Goal: Task Accomplishment & Management: Use online tool/utility

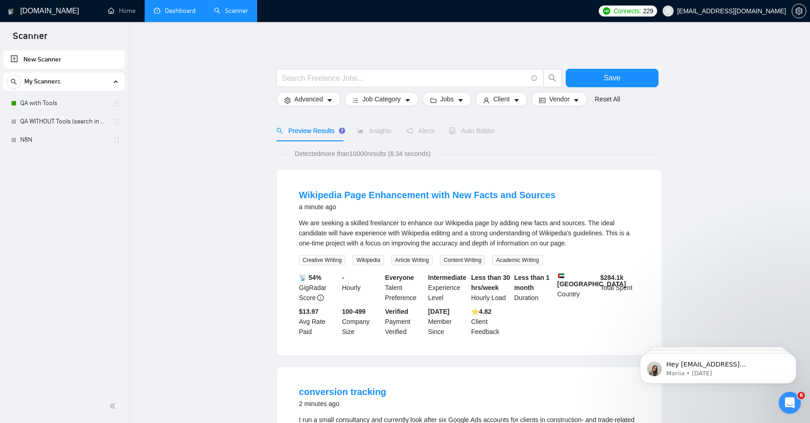
click at [184, 11] on link "Dashboard" at bounding box center [175, 11] width 42 height 8
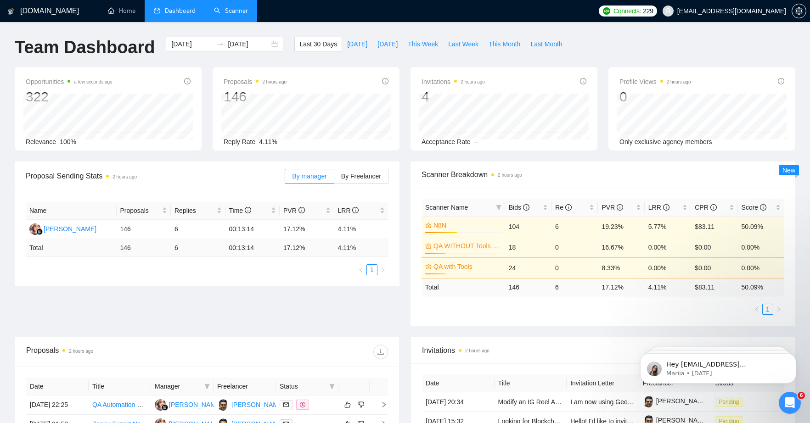
click at [240, 15] on link "Scanner" at bounding box center [231, 11] width 34 height 8
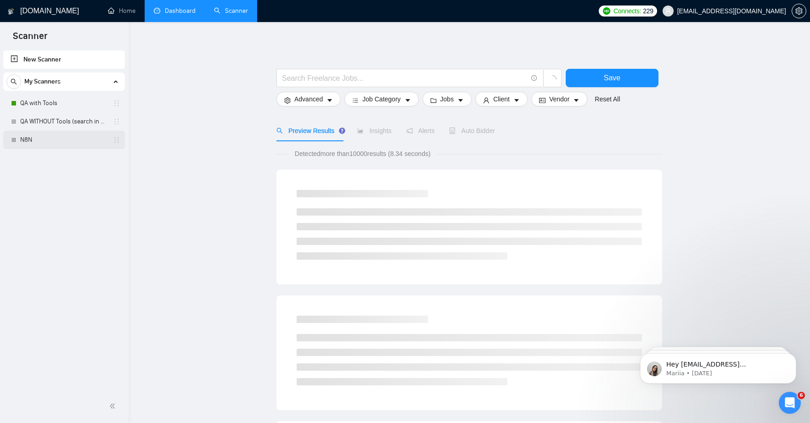
click at [40, 143] on link "N8N" at bounding box center [63, 140] width 87 height 18
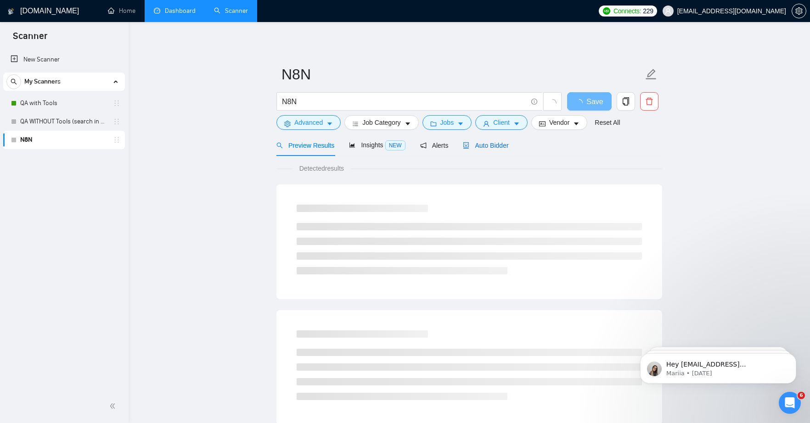
click at [503, 146] on span "Auto Bidder" at bounding box center [485, 145] width 45 height 7
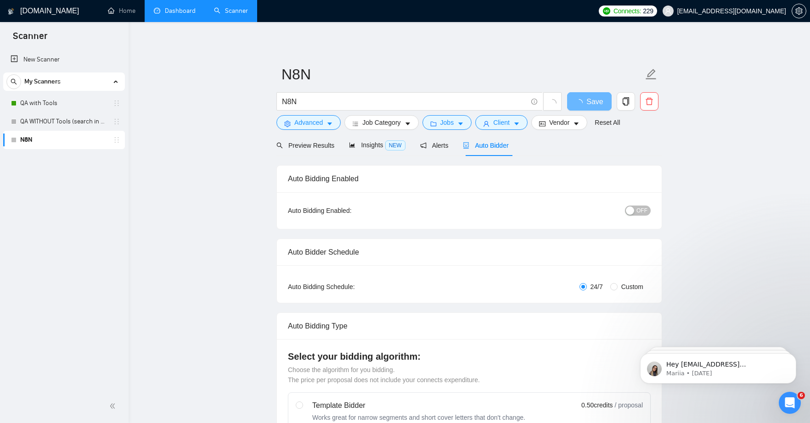
radio input "false"
radio input "true"
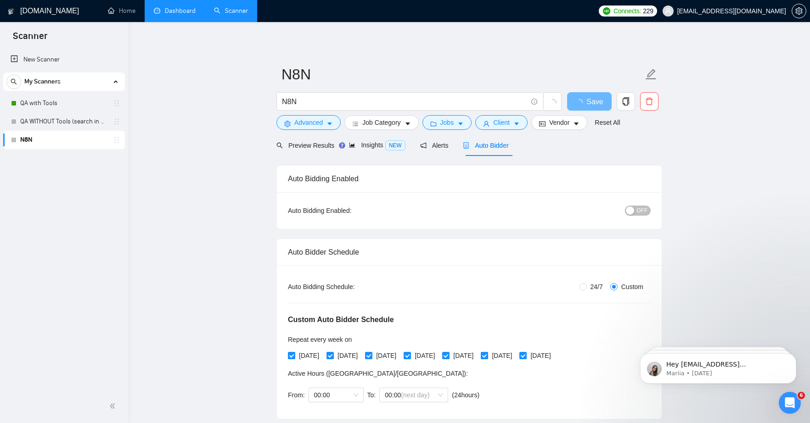
click at [644, 212] on span "OFF" at bounding box center [641, 211] width 11 height 10
click at [596, 104] on span "Save" at bounding box center [589, 101] width 17 height 11
